Goal: Information Seeking & Learning: Learn about a topic

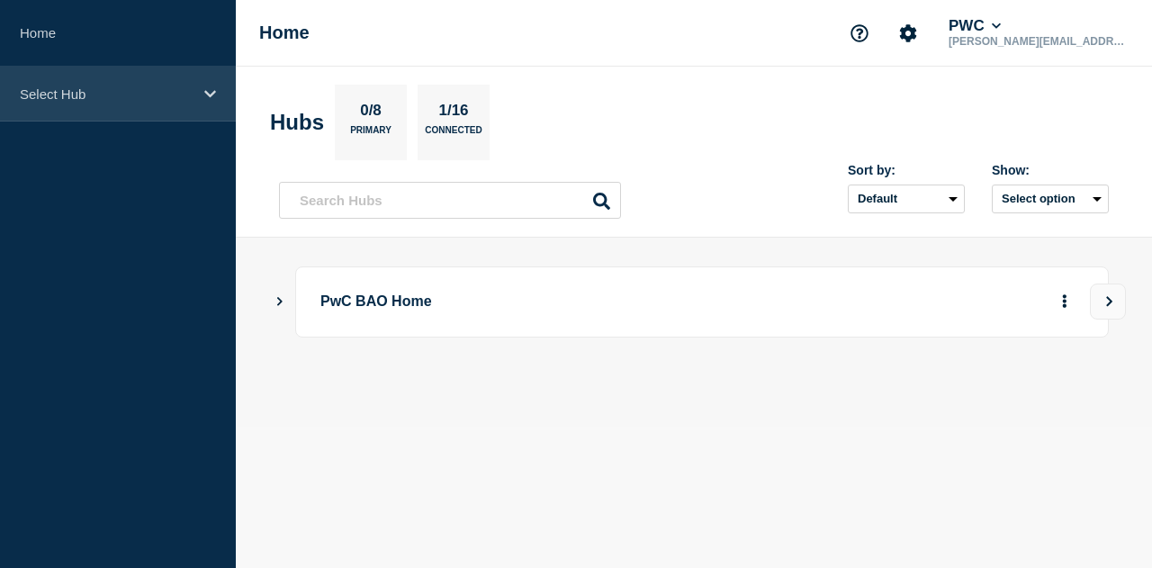
click at [117, 87] on p "Select Hub" at bounding box center [106, 93] width 173 height 15
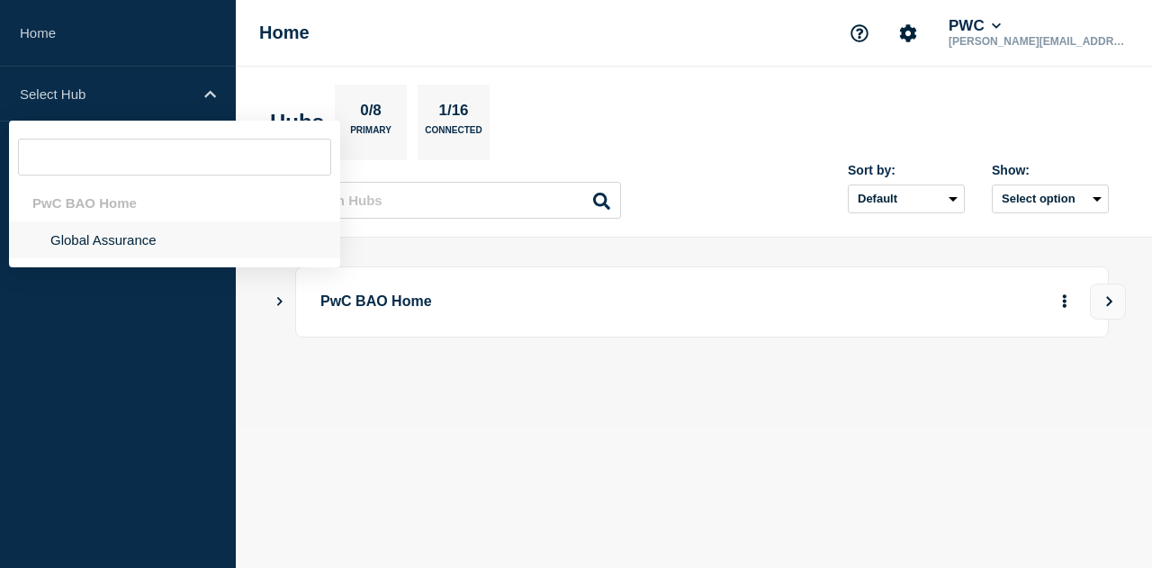
click at [142, 238] on li "Global Assurance" at bounding box center [174, 239] width 331 height 37
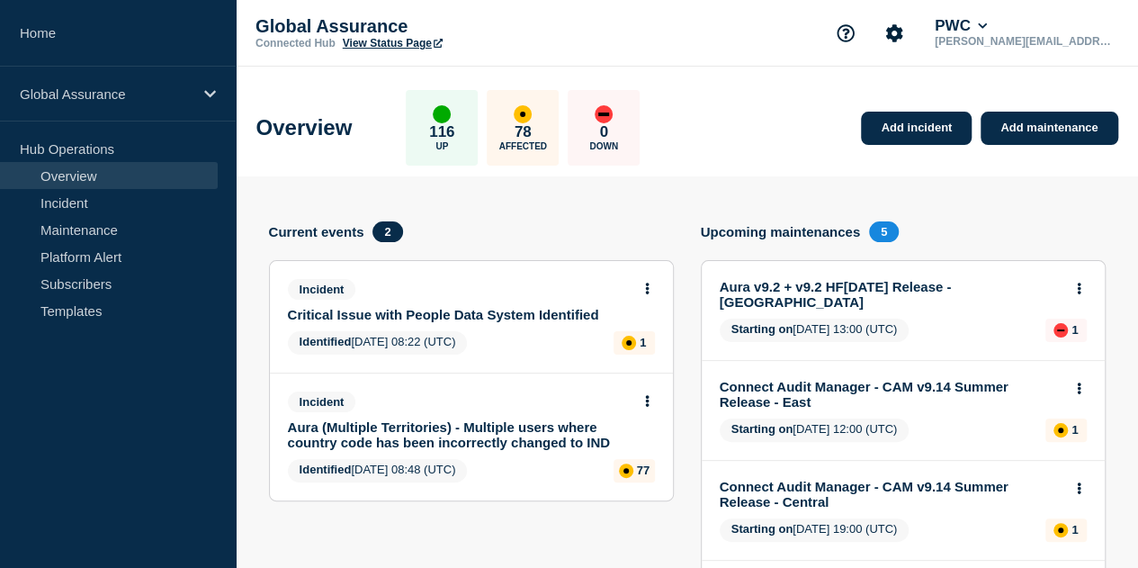
click at [869, 319] on span "Starting on 2025-08-26 13:00 (UTC)" at bounding box center [815, 330] width 190 height 23
click at [817, 288] on link "Aura v9.2 + v9.2 HF1June 2025 Release - Pakistan" at bounding box center [891, 294] width 343 height 31
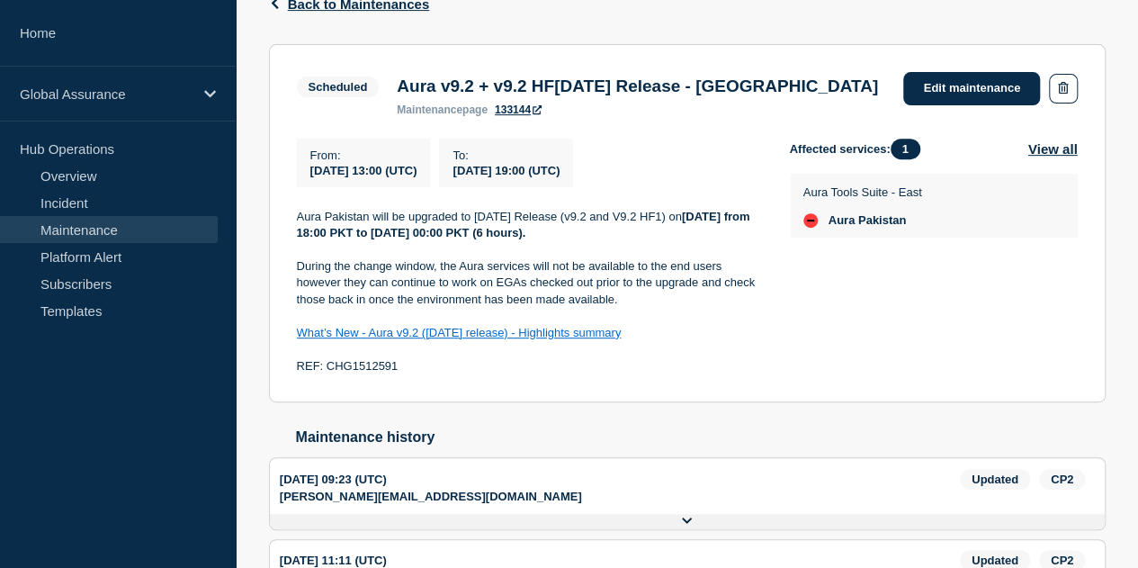
scroll to position [360, 0]
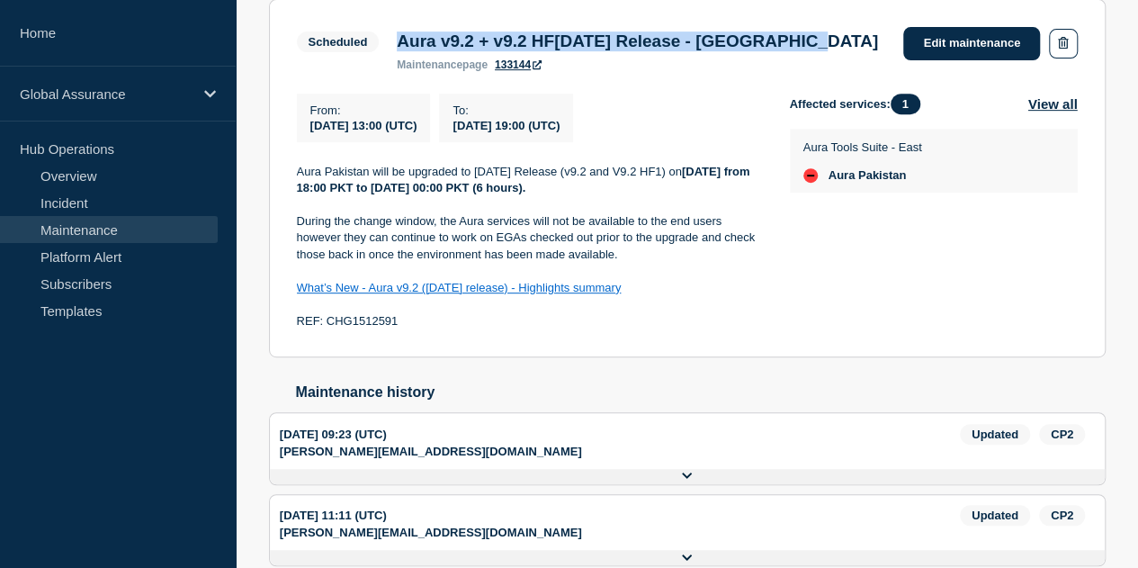
drag, startPoint x: 396, startPoint y: 40, endPoint x: 873, endPoint y: 46, distance: 476.9
click at [873, 46] on div "Aura v9.2 + v9.2 HF1June 2025 Release - Pakistan maintenance page 133144" at bounding box center [637, 51] width 499 height 40
copy h3 "Aura v9.2 + v9.2 HF1June 2025 Release - Pakistan"
